Goal: Obtain resource: Download file/media

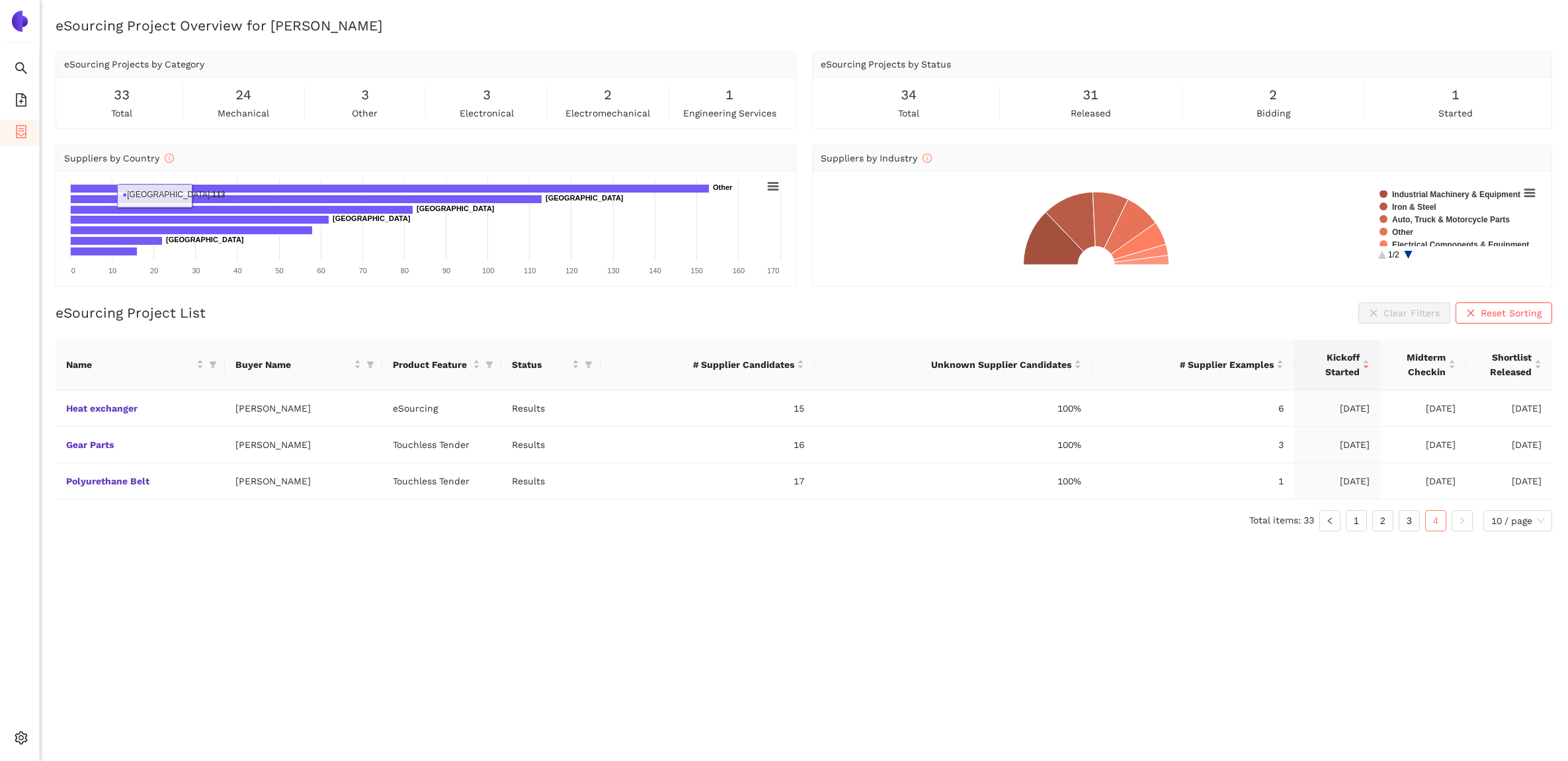
scroll to position [15, 0]
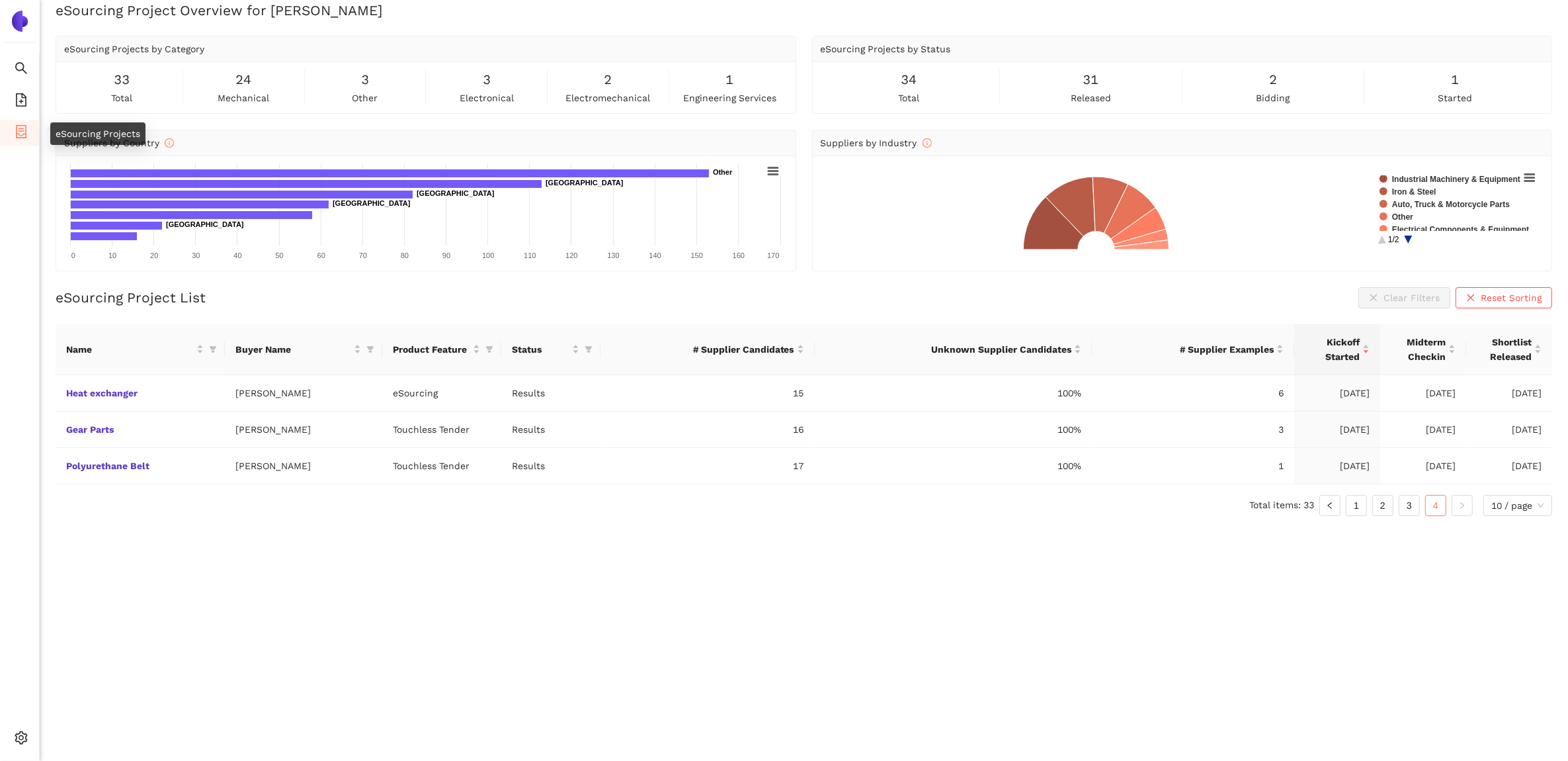
click at [25, 133] on icon "container" at bounding box center [21, 132] width 10 height 13
click at [1404, 503] on link "3" at bounding box center [1409, 505] width 20 height 20
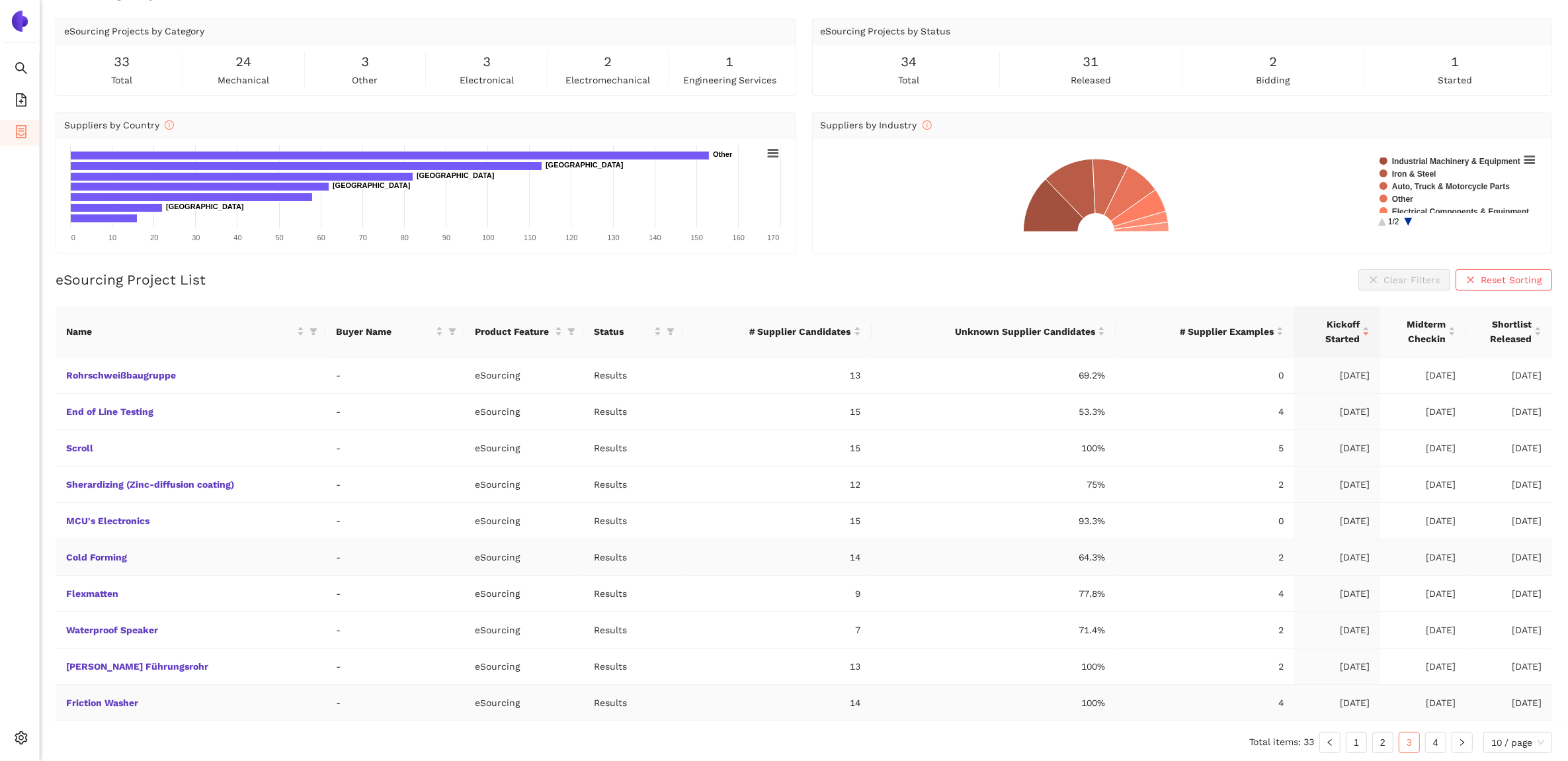
scroll to position [38, 0]
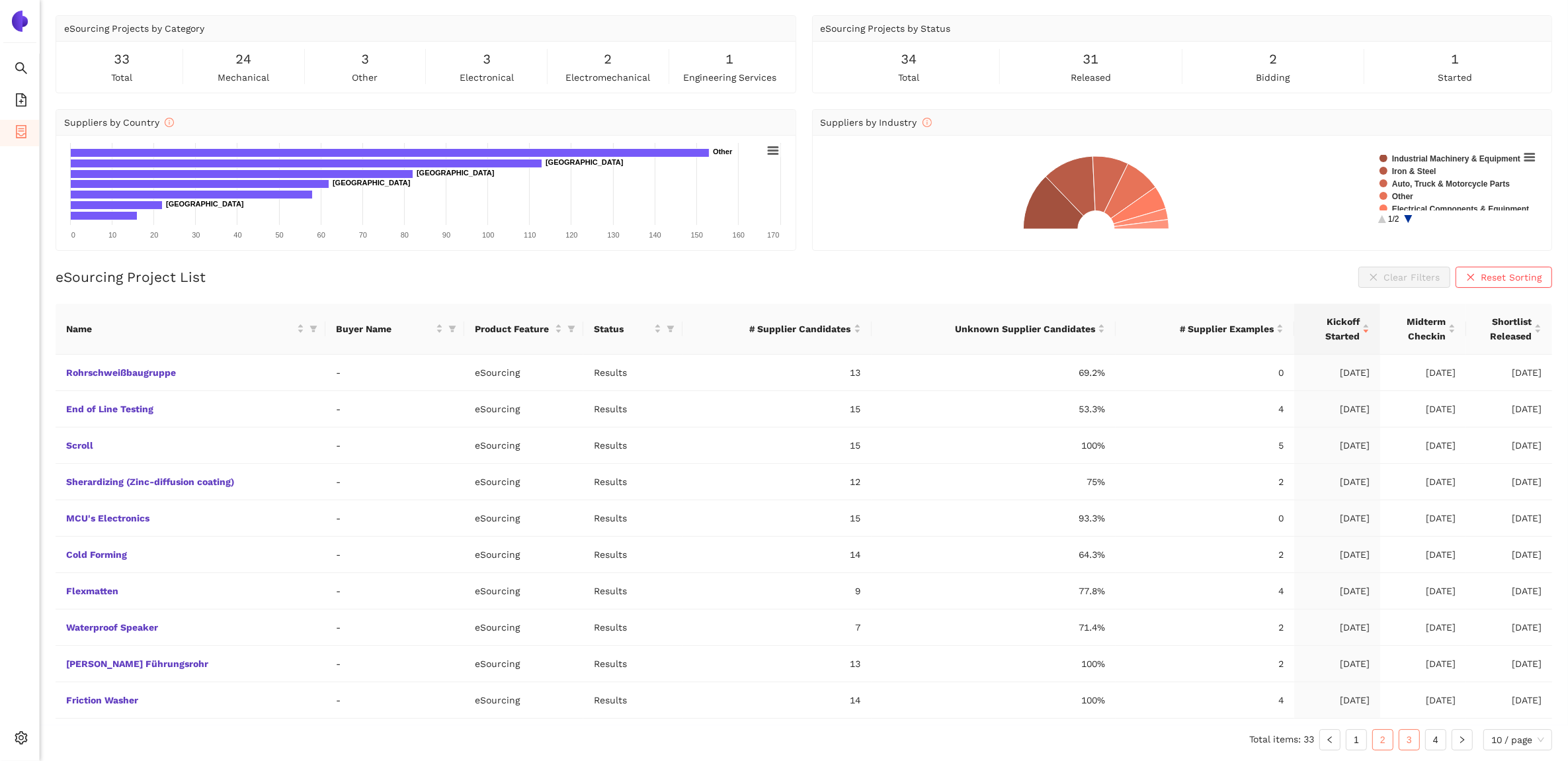
click at [1379, 735] on link "2" at bounding box center [1382, 739] width 20 height 20
click at [0, 0] on link "Equipment for Seat Motor Assembly" at bounding box center [0, 0] width 0 height 0
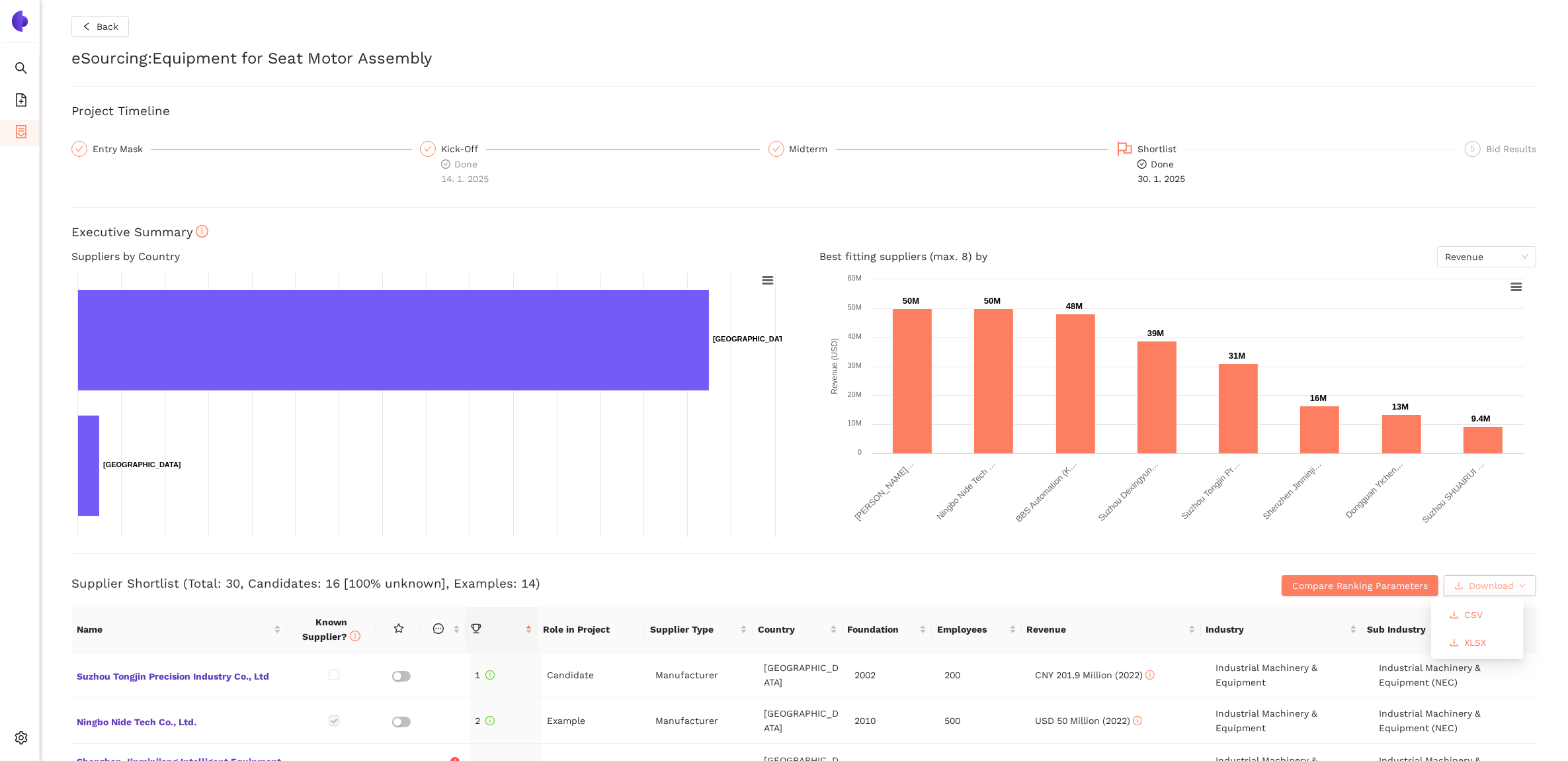
click at [1469, 580] on span "Download" at bounding box center [1490, 585] width 45 height 14
click at [1473, 643] on span "XLSX" at bounding box center [1475, 642] width 22 height 14
click at [89, 17] on button "Back" at bounding box center [99, 27] width 58 height 21
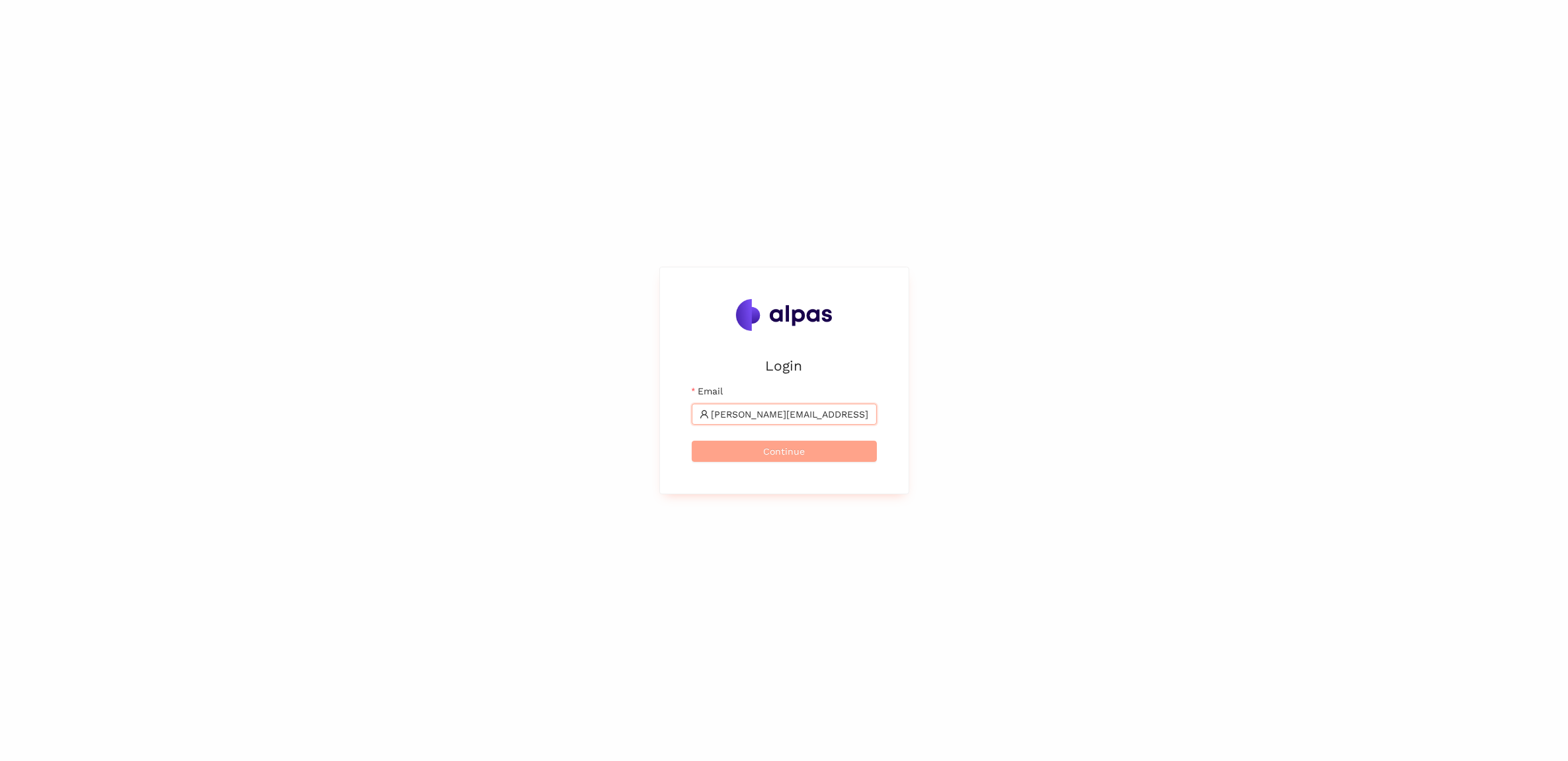
type input "tomas.martinek@brose.com"
click at [784, 448] on span "Continue" at bounding box center [784, 450] width 42 height 14
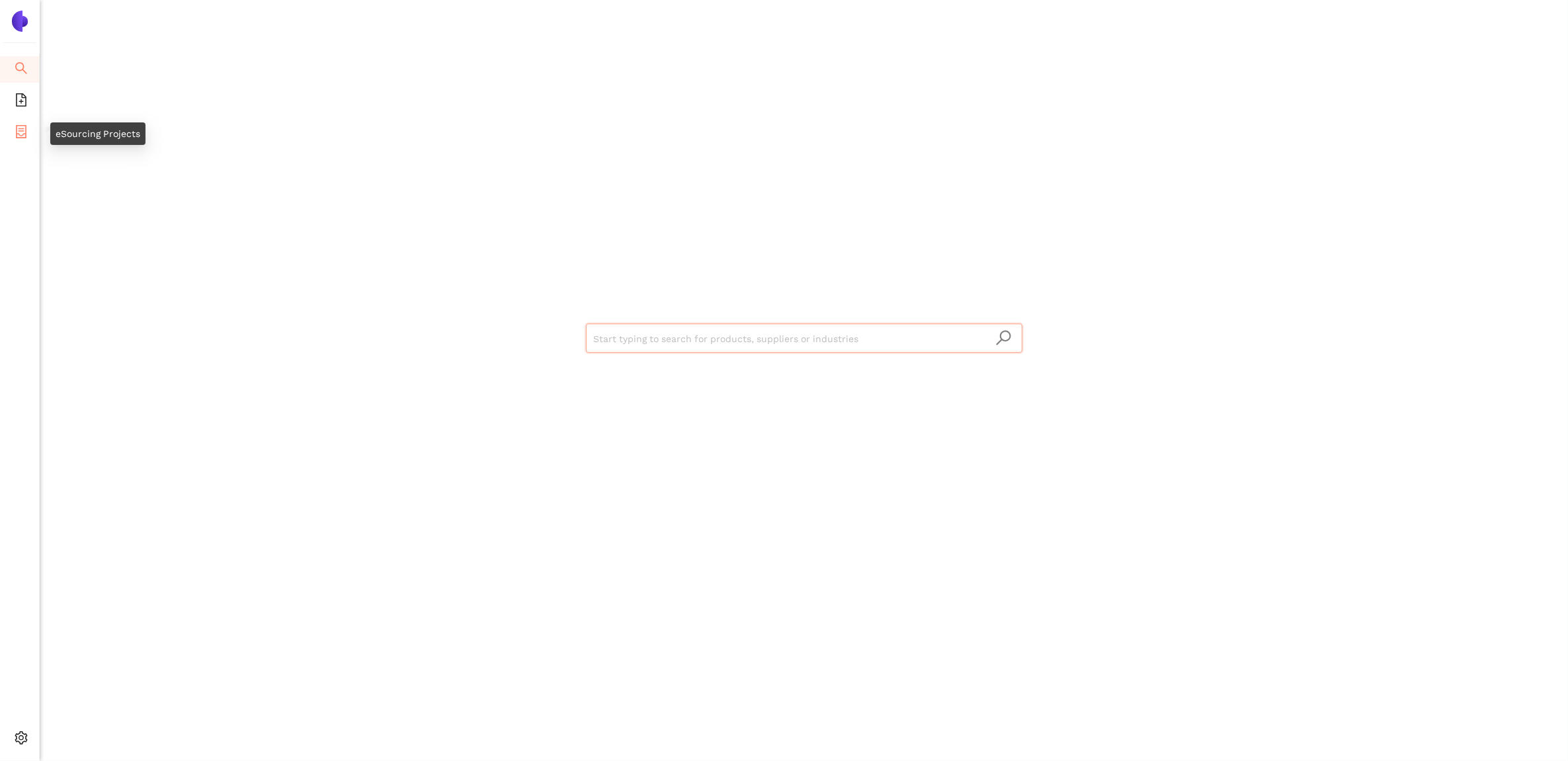
click at [11, 130] on li "eSourcing Projects" at bounding box center [19, 133] width 39 height 27
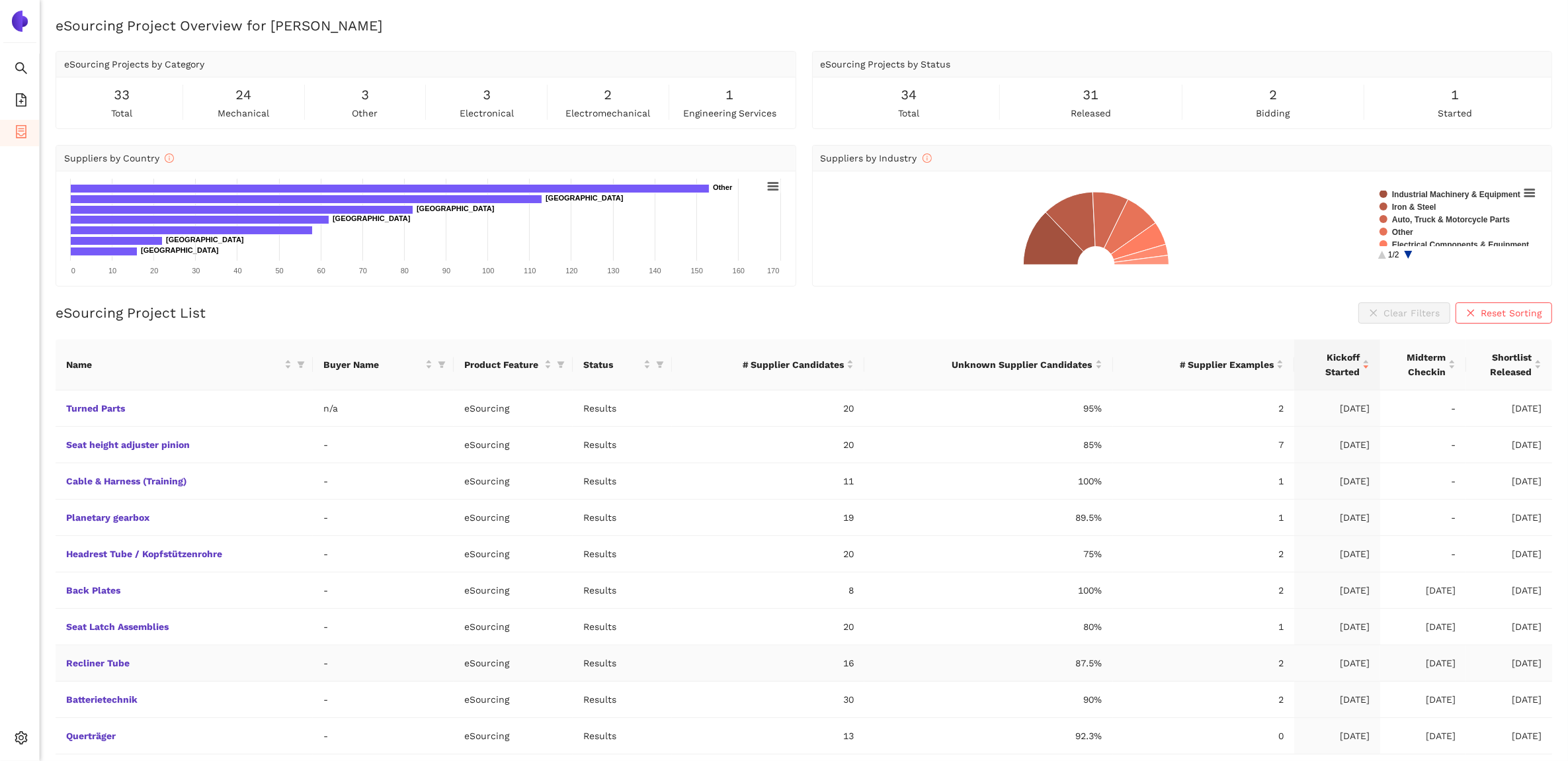
scroll to position [38, 0]
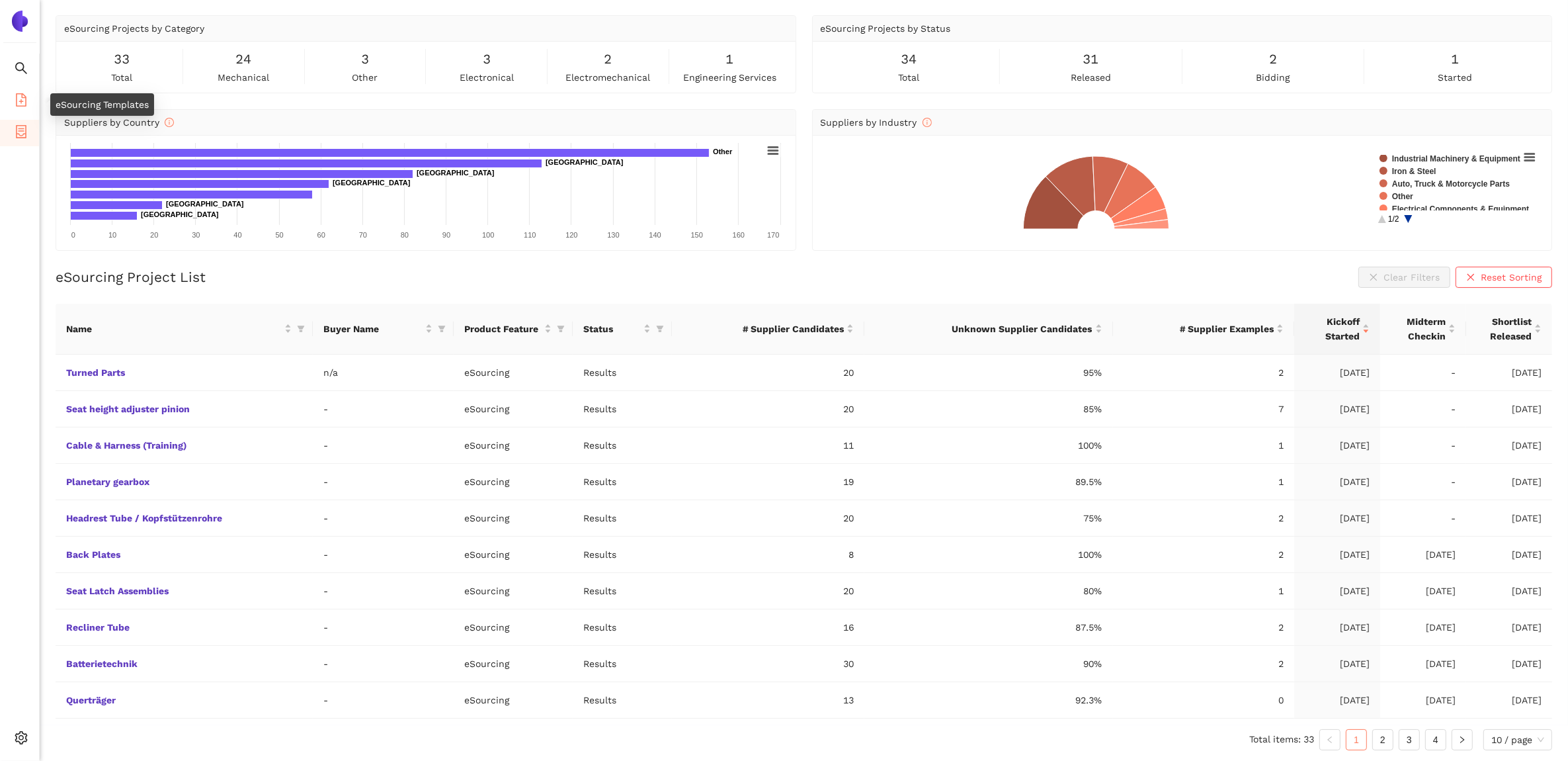
click at [20, 101] on icon "file-add" at bounding box center [21, 100] width 13 height 13
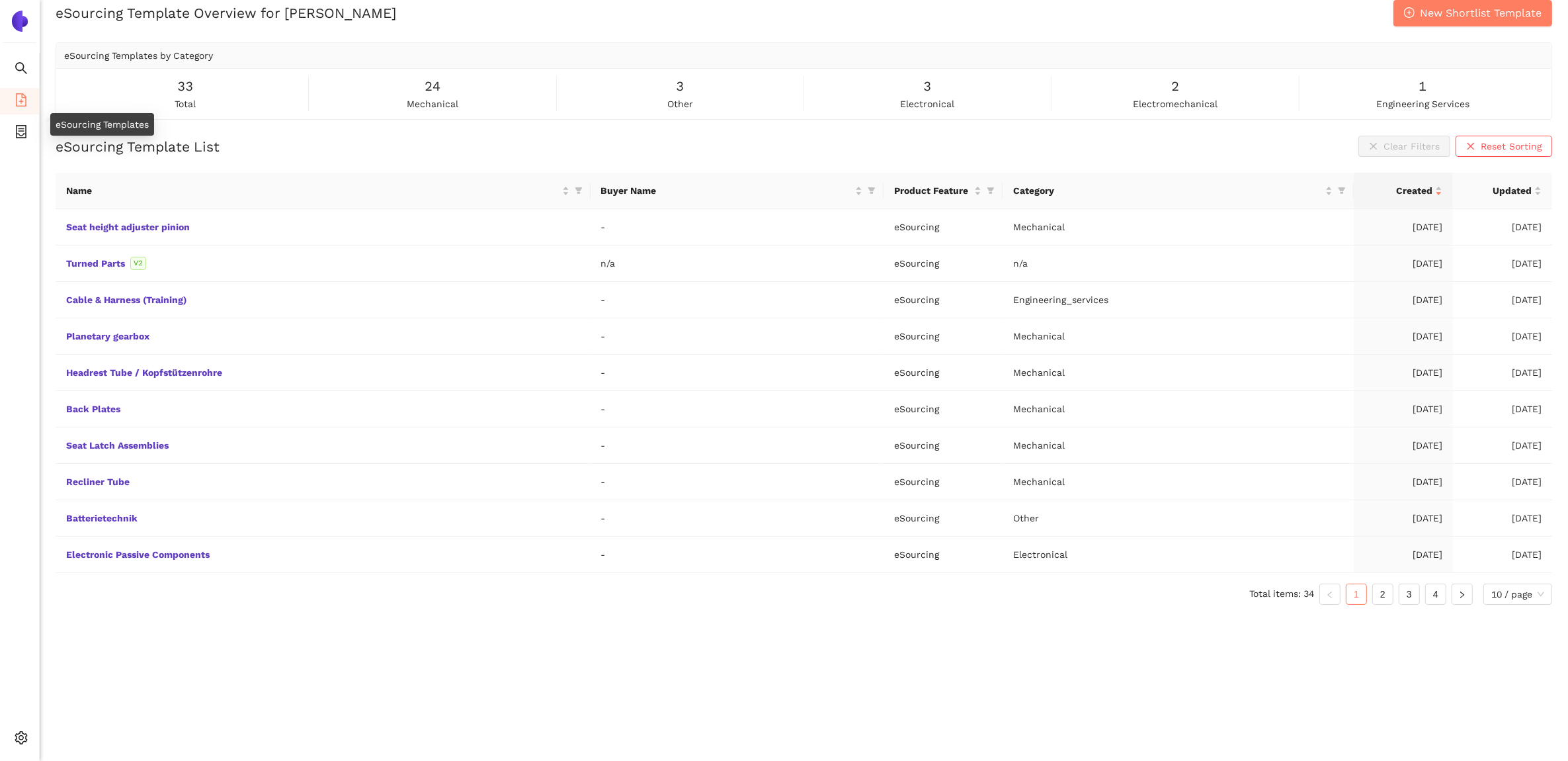
scroll to position [15, 0]
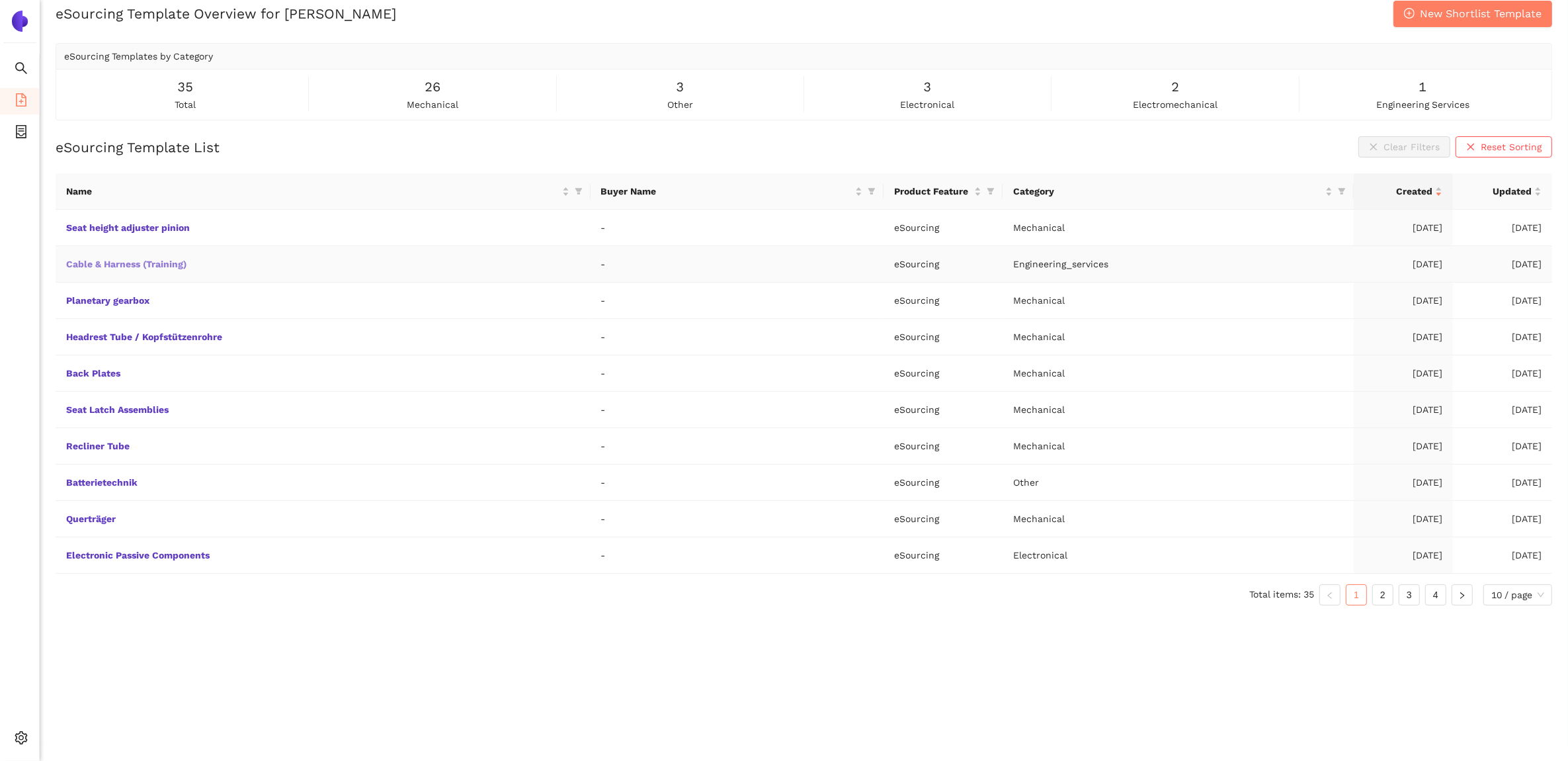
click at [0, 0] on link "Cable & Harness (Training)" at bounding box center [0, 0] width 0 height 0
